Goal: Task Accomplishment & Management: Use online tool/utility

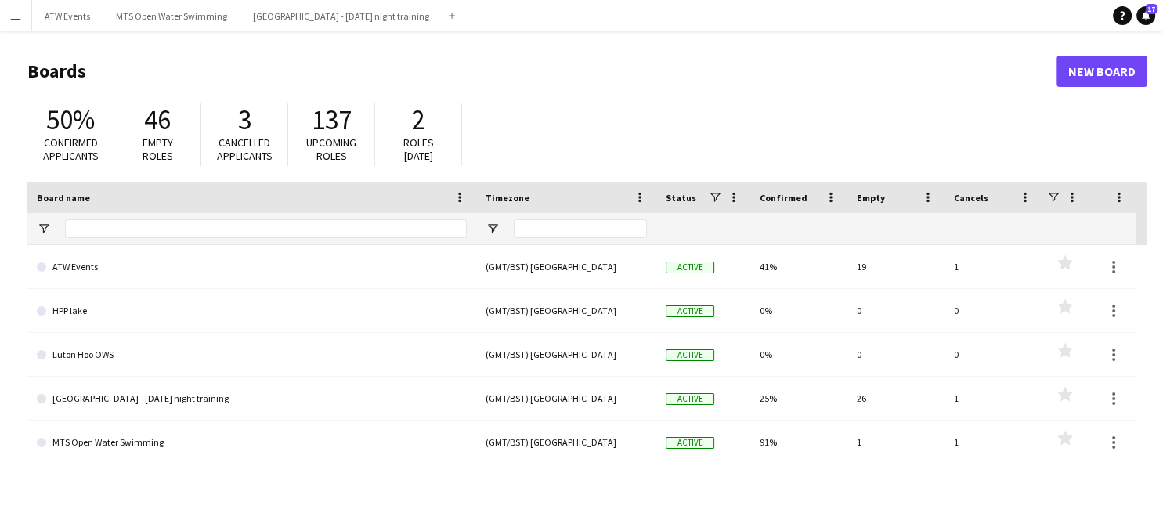
click at [18, 20] on app-icon "Menu" at bounding box center [15, 15] width 13 height 13
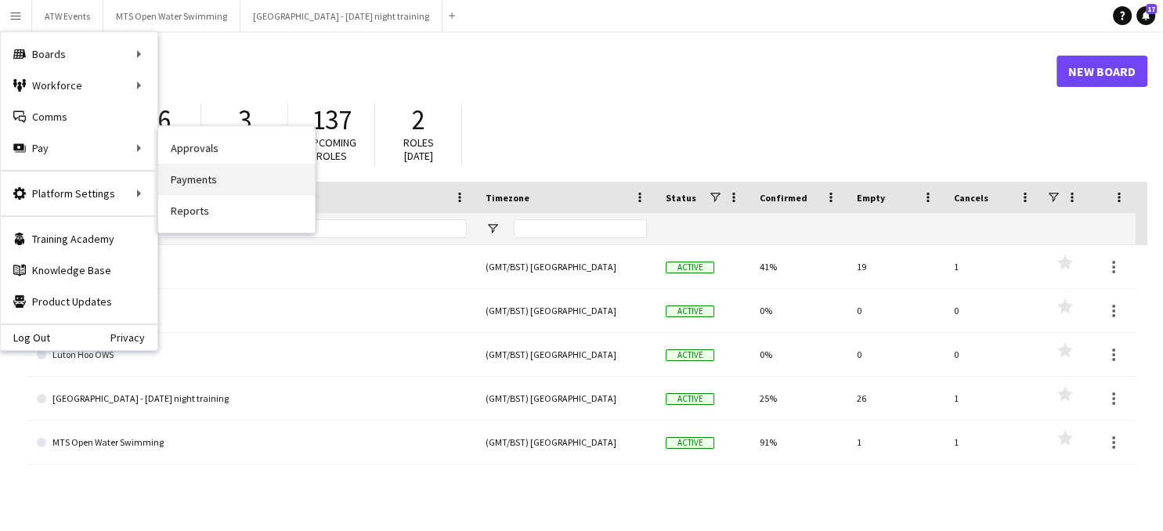
click at [205, 177] on link "Payments" at bounding box center [236, 179] width 157 height 31
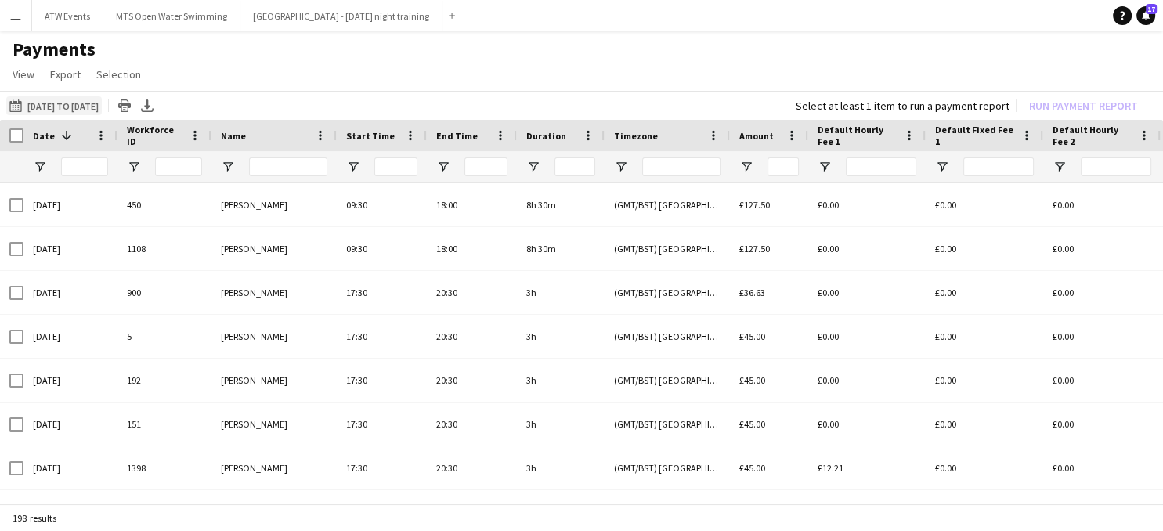
click at [17, 106] on app-icon "[DATE] to [DATE]" at bounding box center [18, 105] width 18 height 13
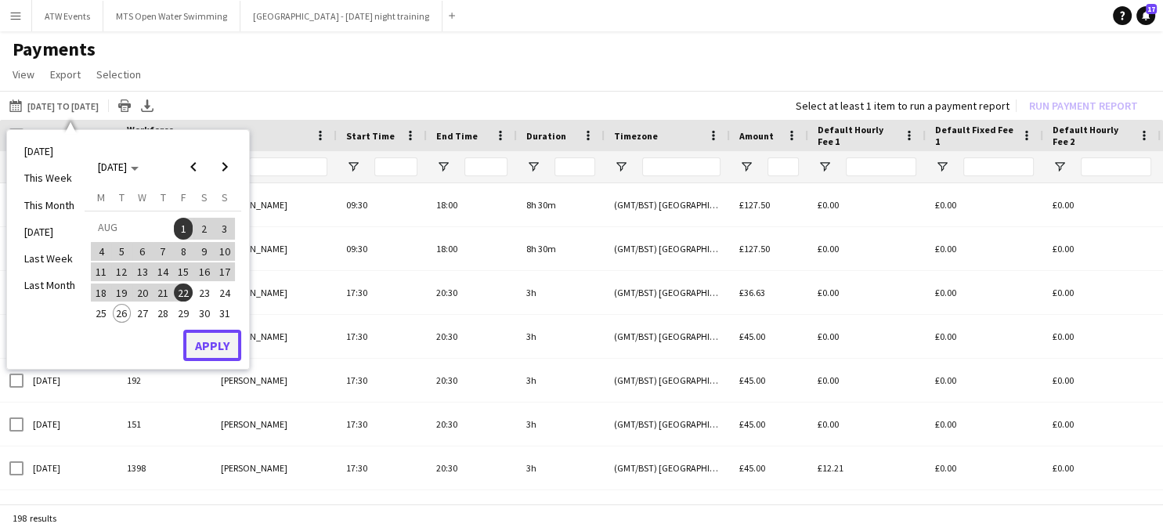
click at [214, 339] on button "Apply" at bounding box center [212, 345] width 58 height 31
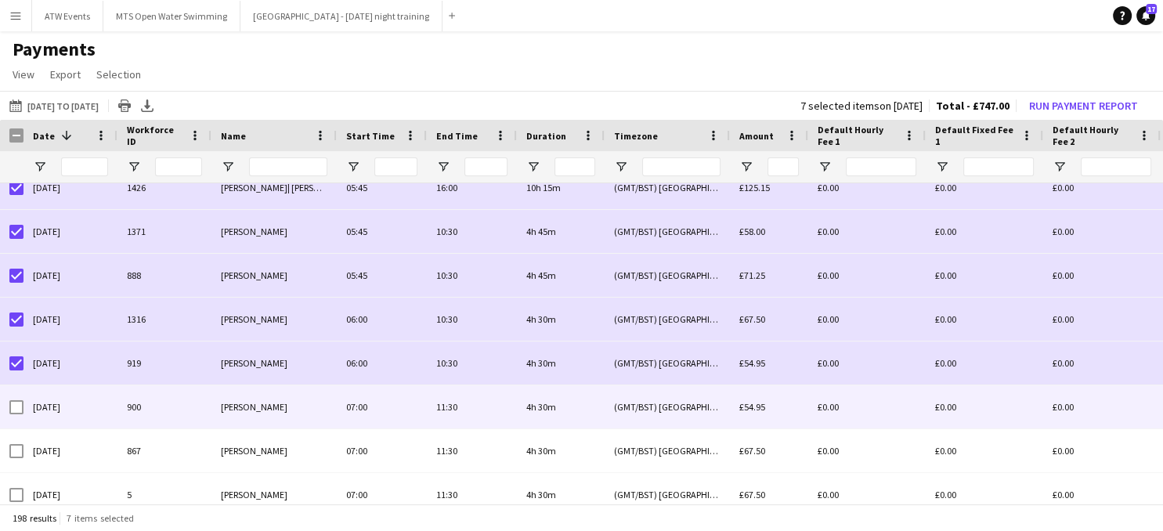
click at [14, 400] on div at bounding box center [16, 407] width 14 height 14
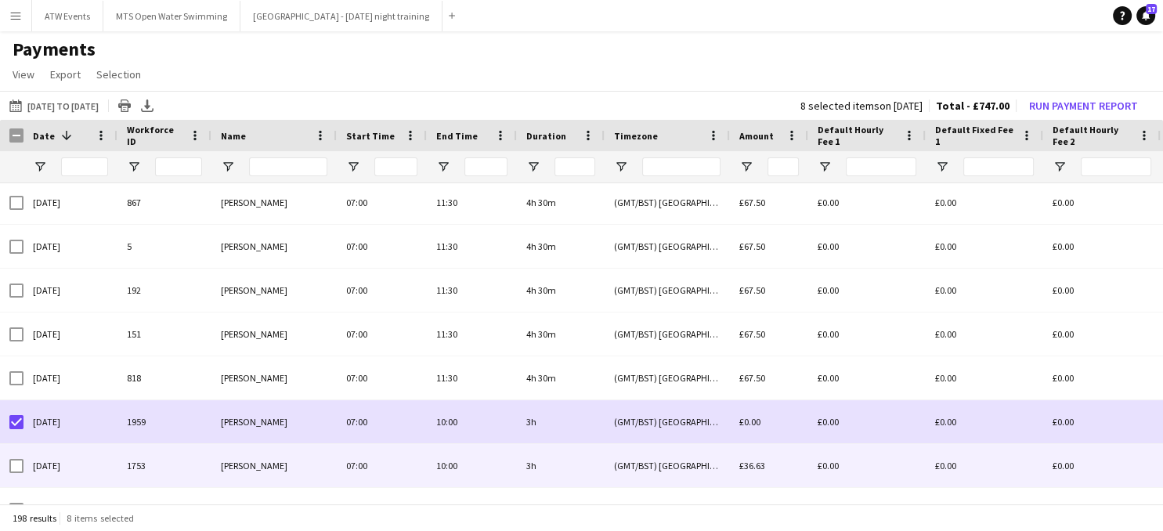
click at [17, 461] on div at bounding box center [16, 466] width 14 height 44
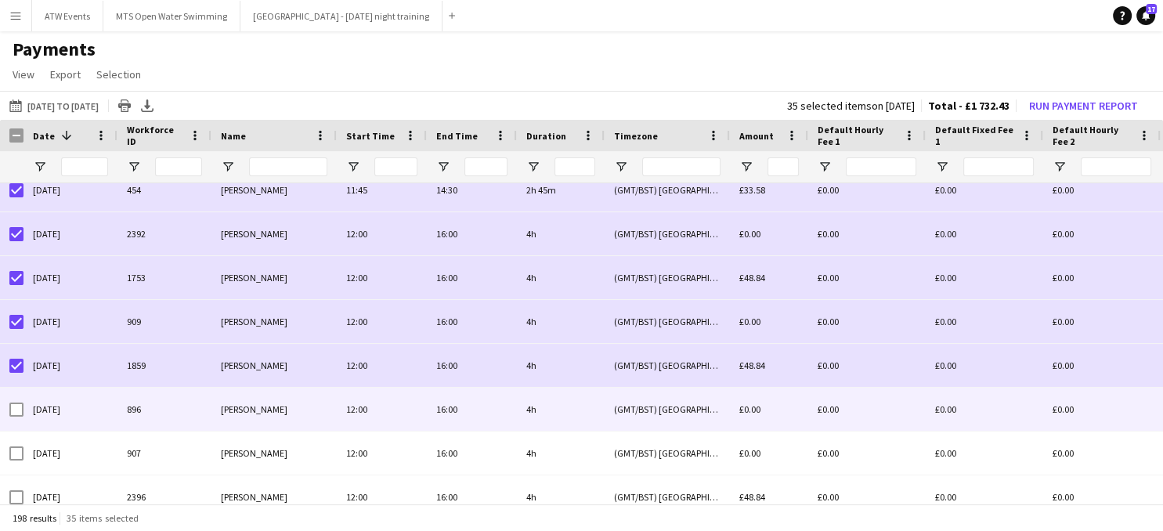
click at [20, 402] on div at bounding box center [16, 409] width 14 height 14
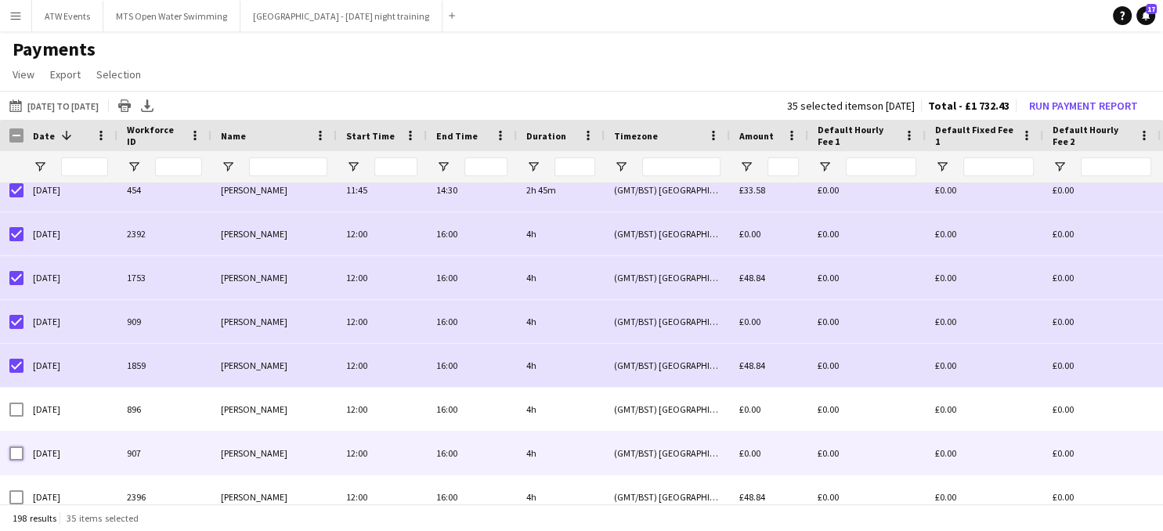
click at [18, 443] on div at bounding box center [16, 453] width 14 height 44
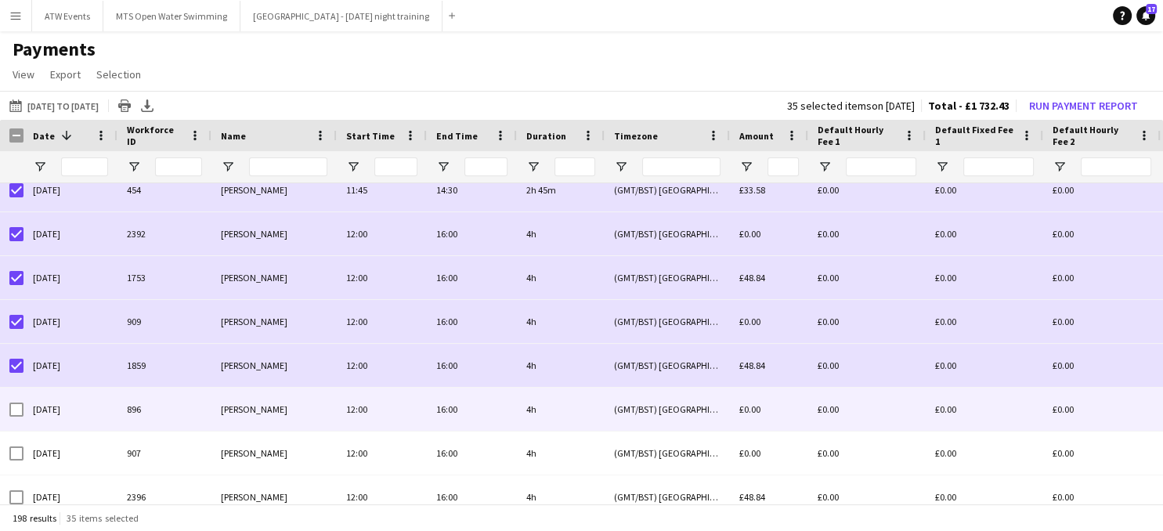
click at [19, 402] on div at bounding box center [16, 410] width 14 height 44
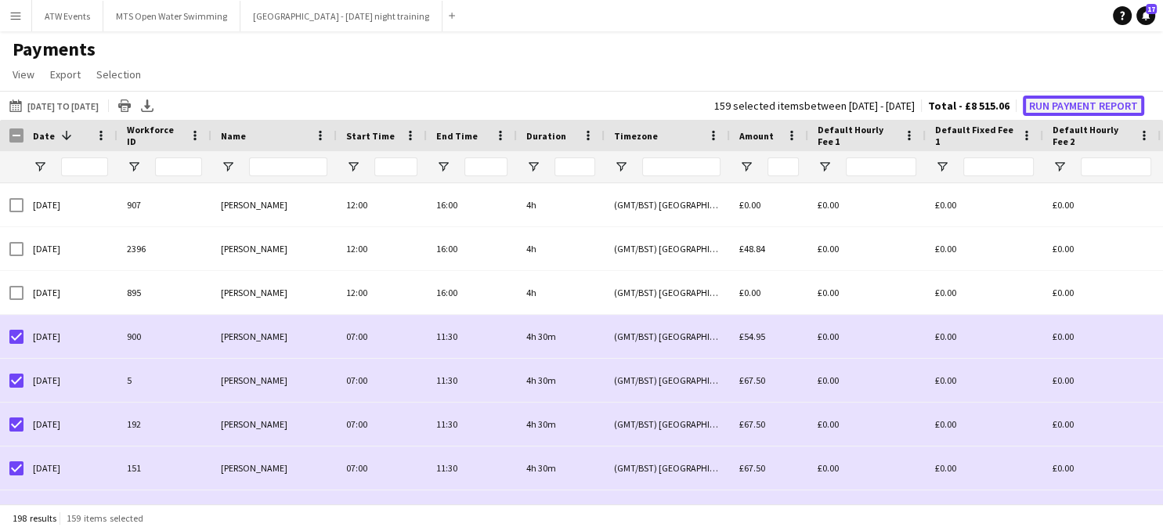
click at [1047, 109] on button "Run Payment Report" at bounding box center [1082, 106] width 121 height 20
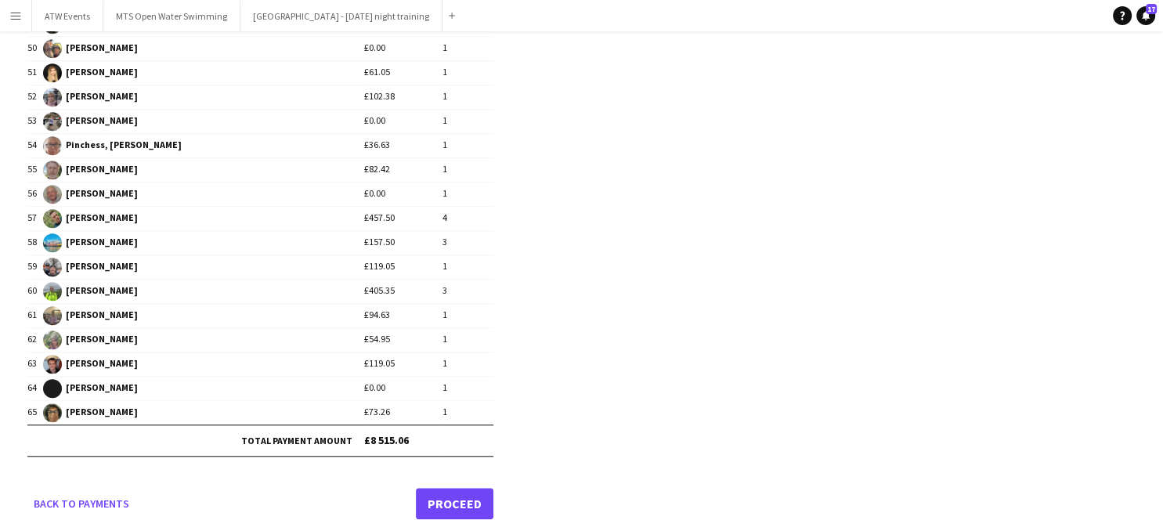
click at [460, 496] on link "Proceed" at bounding box center [455, 503] width 78 height 31
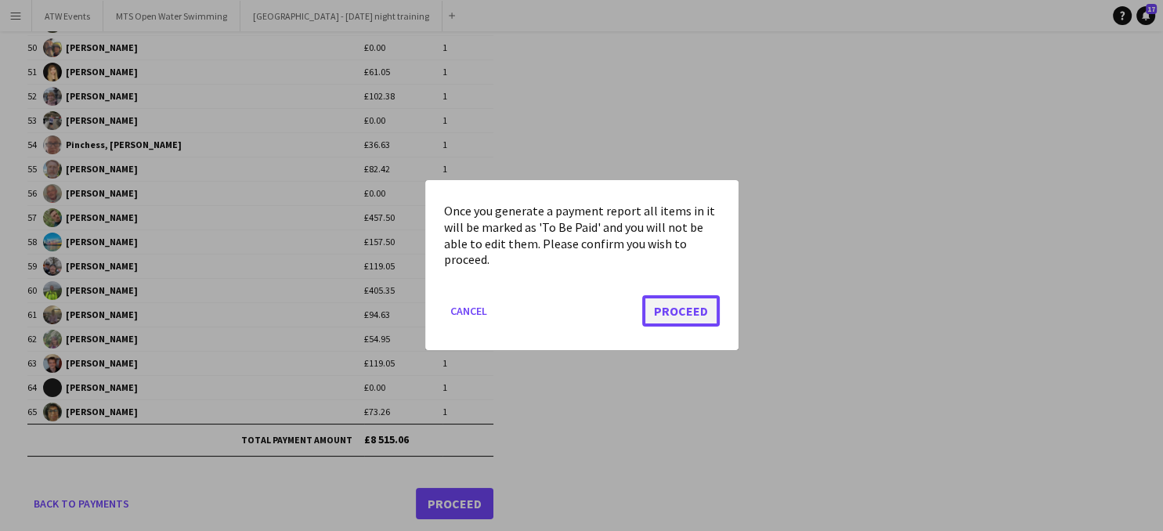
click at [678, 317] on button "Proceed" at bounding box center [681, 311] width 78 height 31
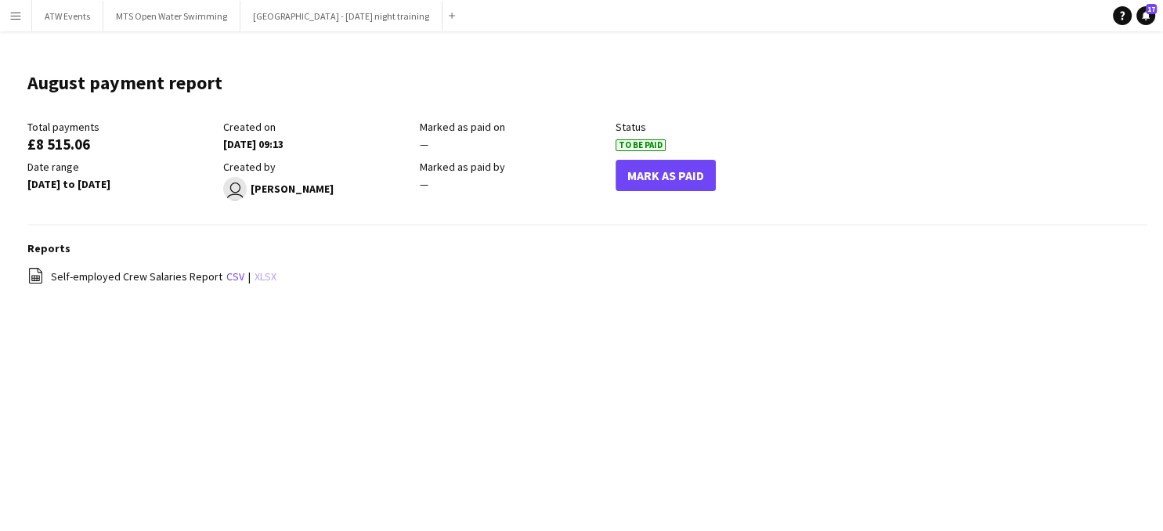
click at [255, 277] on link "xlsx" at bounding box center [265, 276] width 22 height 14
click at [16, 13] on app-icon "Menu" at bounding box center [15, 15] width 13 height 13
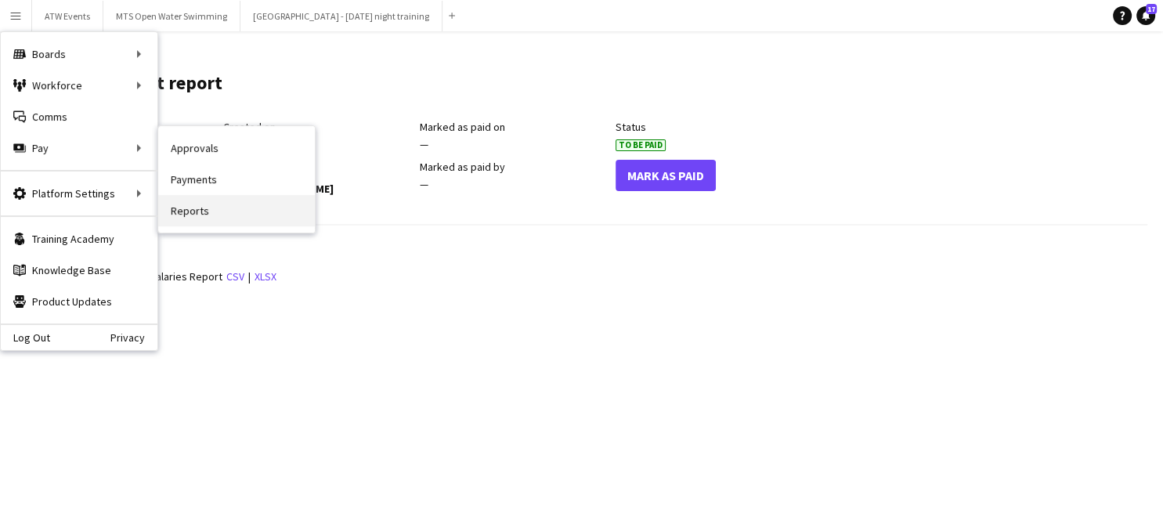
click at [211, 219] on link "Reports" at bounding box center [236, 210] width 157 height 31
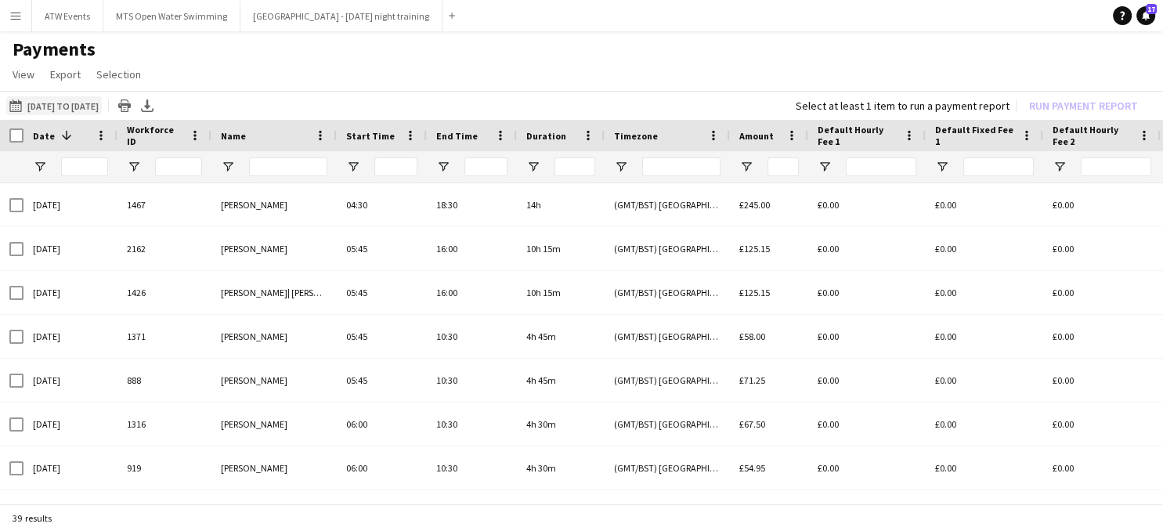
click at [17, 109] on app-icon "[DATE] to [DATE]" at bounding box center [18, 105] width 18 height 13
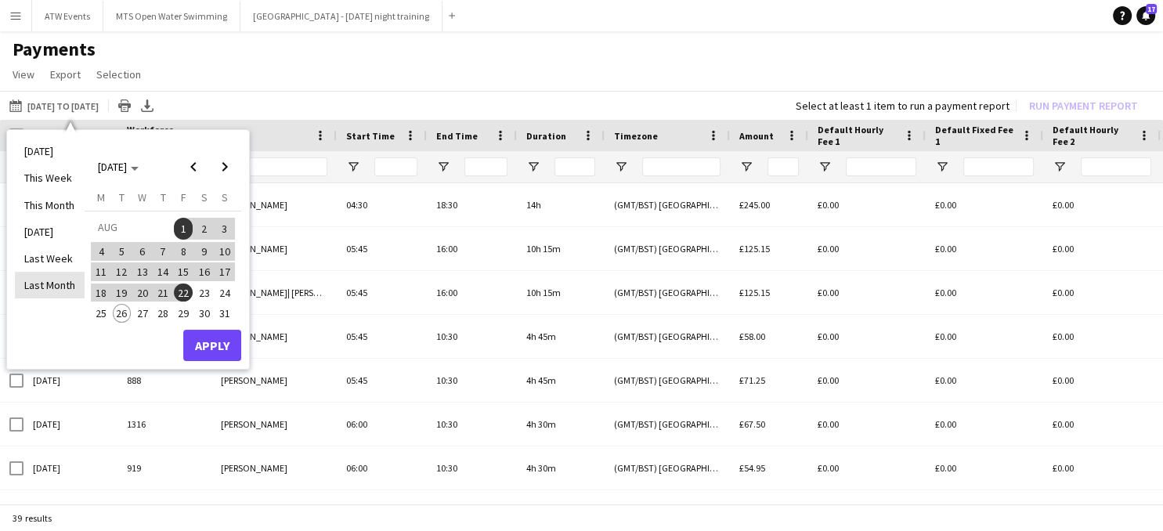
click at [67, 282] on li "Last Month" at bounding box center [50, 285] width 70 height 27
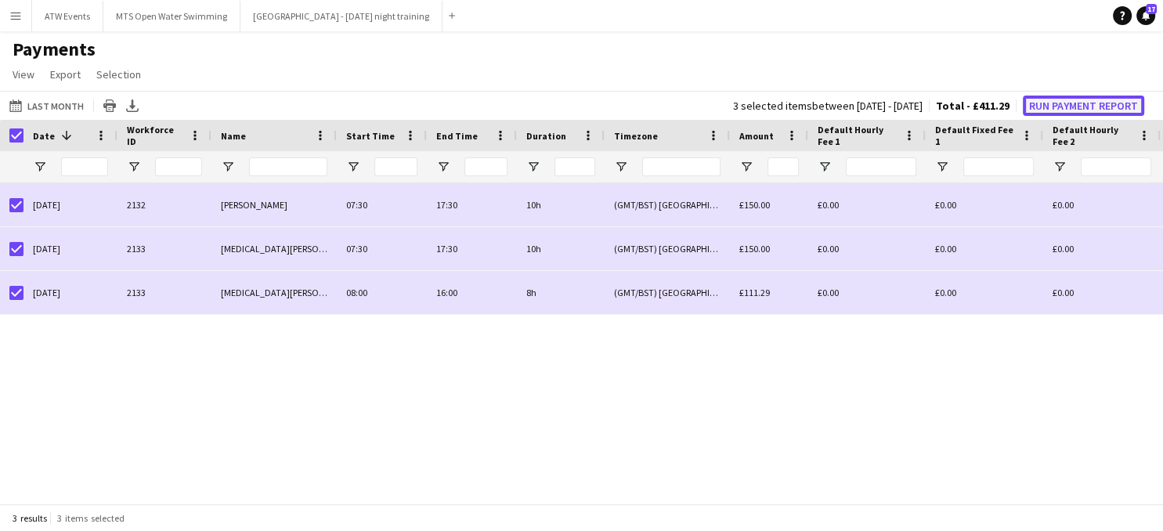
click at [1056, 102] on button "Run Payment Report" at bounding box center [1082, 106] width 121 height 20
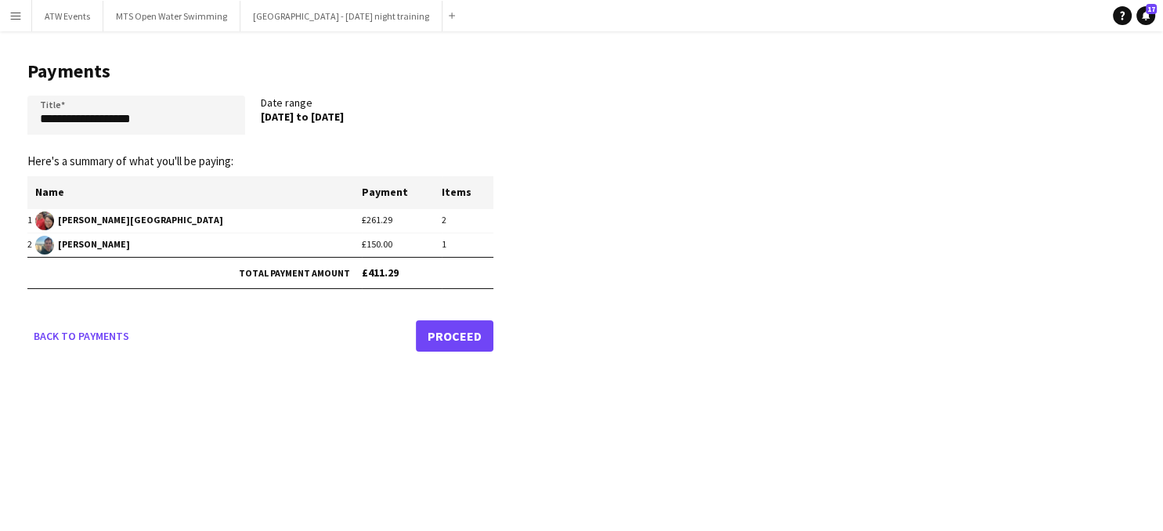
click at [459, 333] on link "Proceed" at bounding box center [455, 335] width 78 height 31
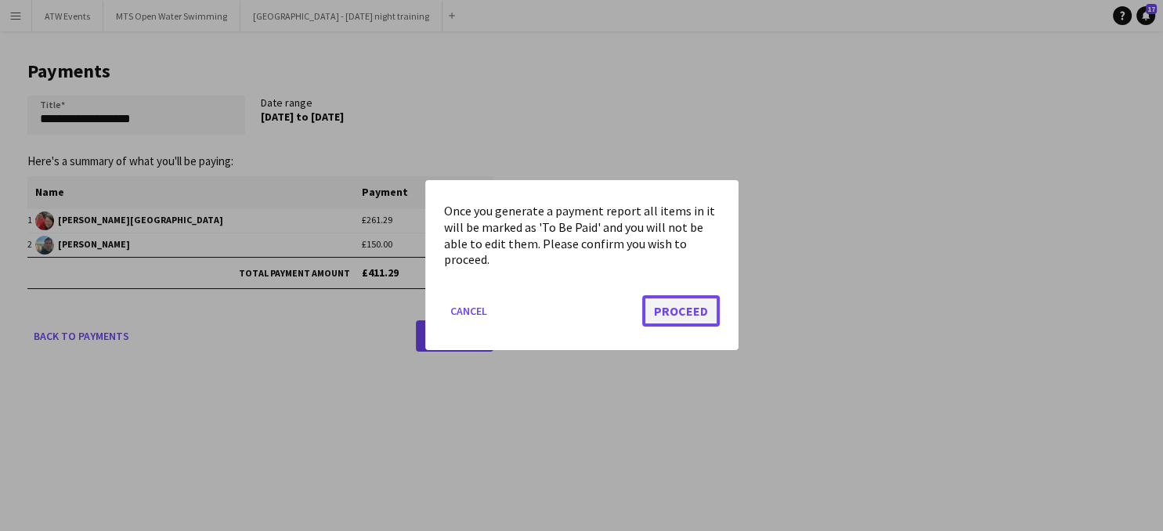
click at [683, 316] on button "Proceed" at bounding box center [681, 311] width 78 height 31
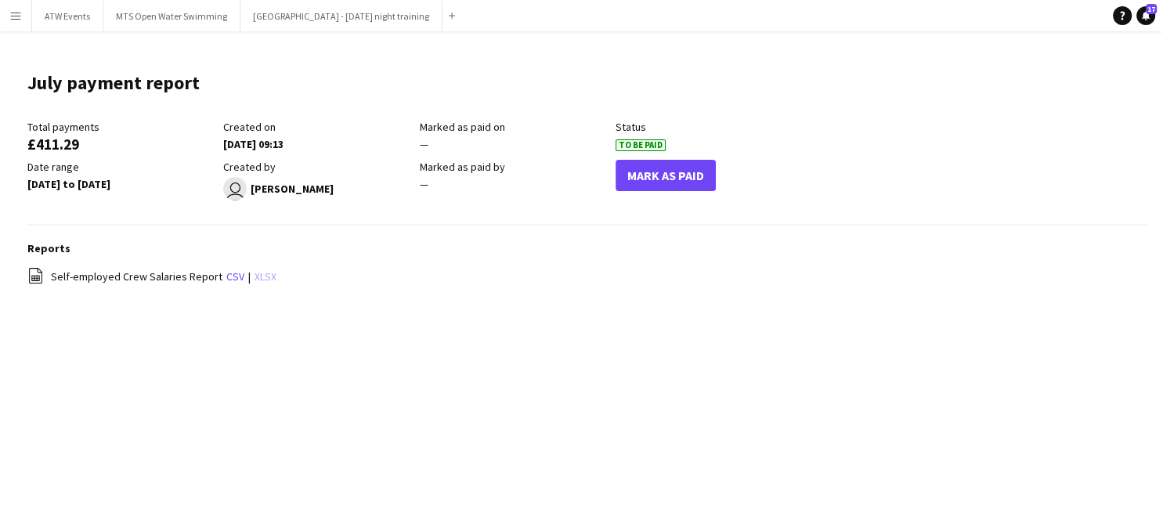
click at [257, 274] on link "xlsx" at bounding box center [265, 276] width 22 height 14
click at [413, 321] on main "July payment report Edit this field Total payments £411.29 Created on [DATE] 09…" at bounding box center [581, 186] width 1163 height 310
drag, startPoint x: 853, startPoint y: 193, endPoint x: 793, endPoint y: 181, distance: 61.6
click at [852, 194] on div "Total payments £411.29 Created on [DATE] 09:13 Marked as paid on — Status To Be…" at bounding box center [586, 173] width 1119 height 106
